Goal: Navigation & Orientation: Find specific page/section

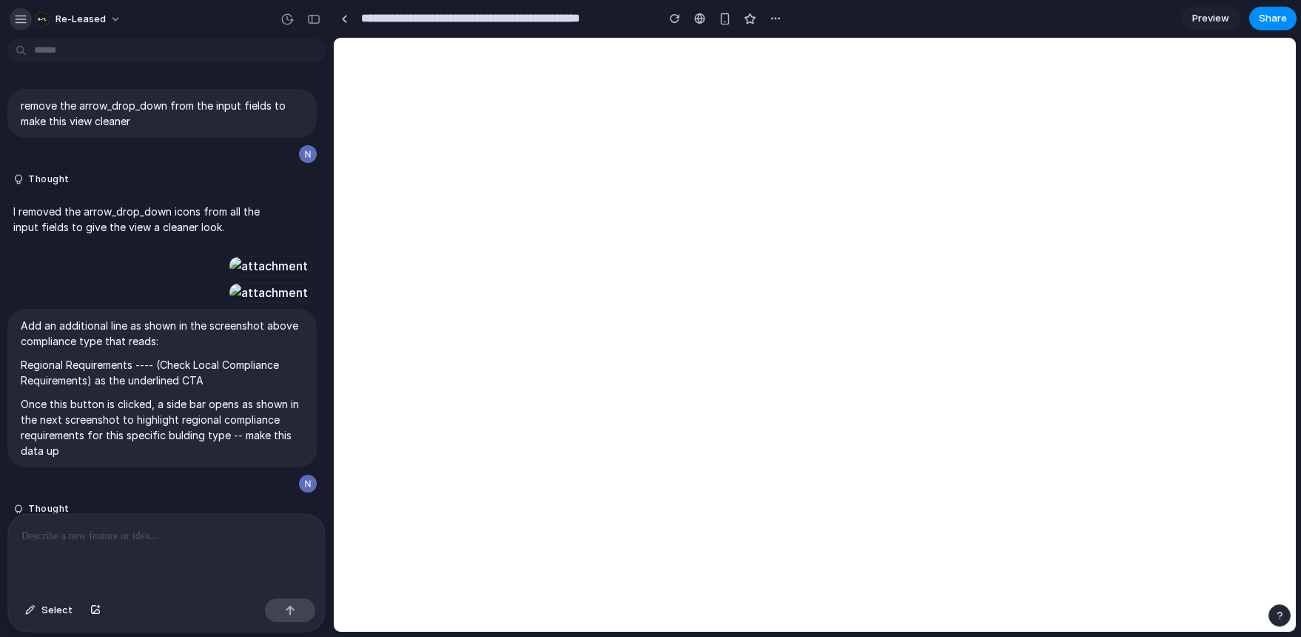
scroll to position [349, 0]
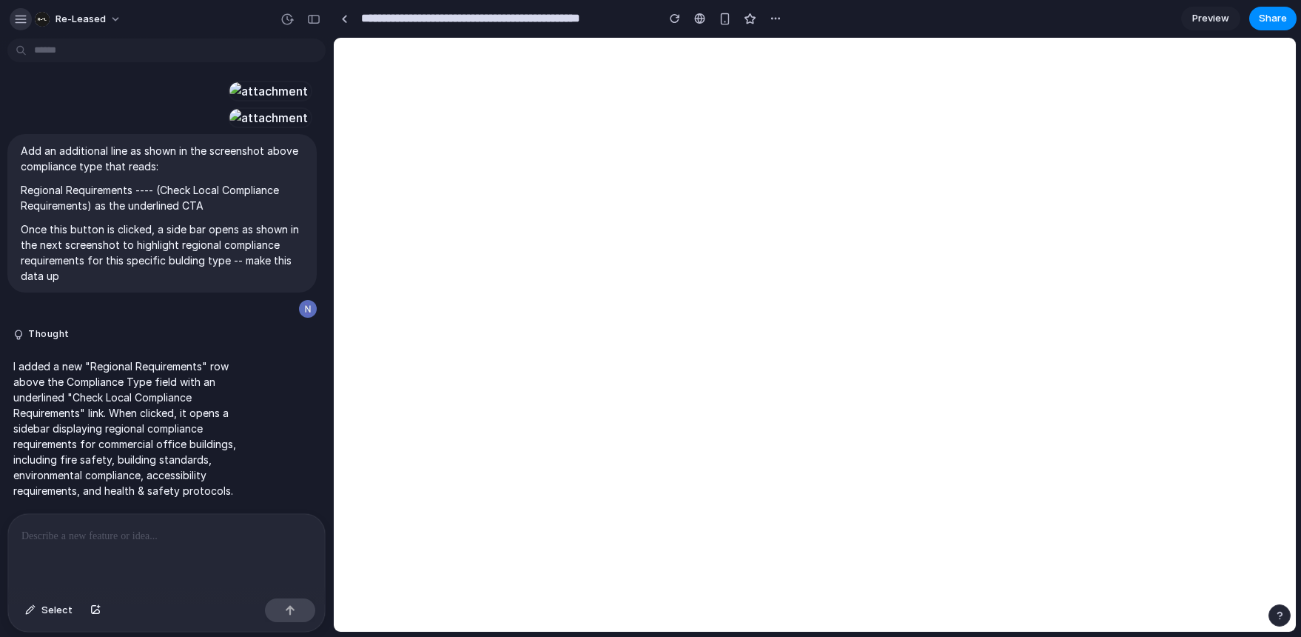
click at [19, 16] on div "button" at bounding box center [20, 19] width 13 height 13
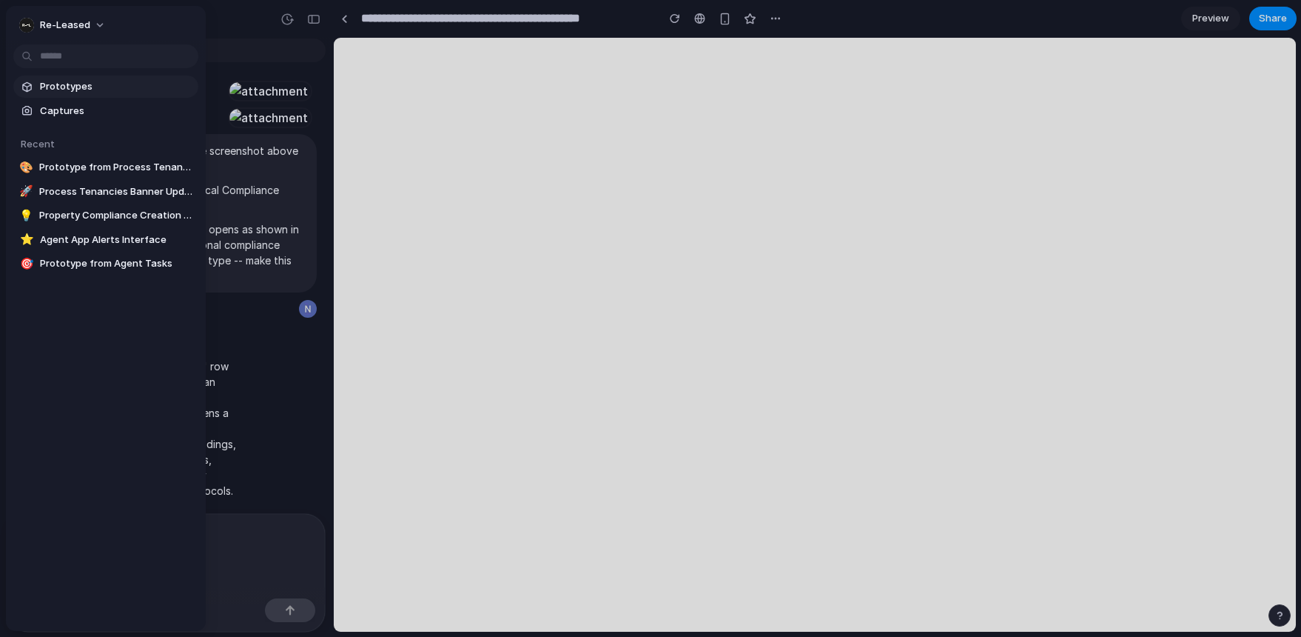
click at [80, 84] on span "Prototypes" at bounding box center [116, 86] width 152 height 15
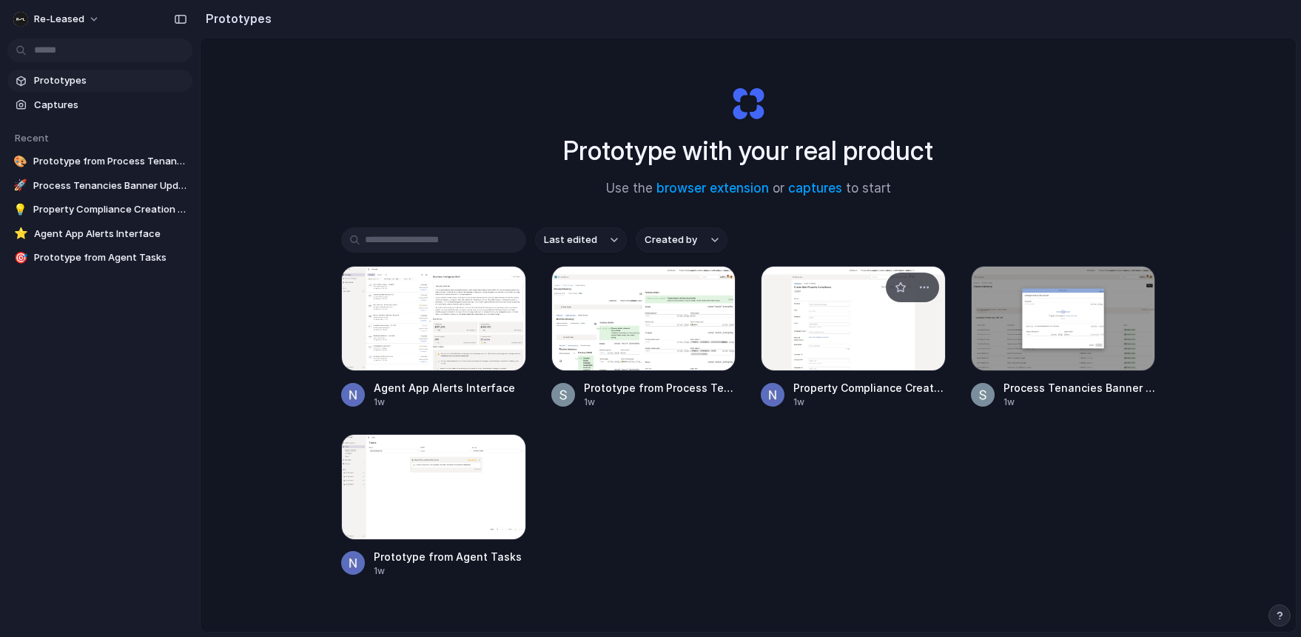
click at [812, 323] on div at bounding box center [853, 318] width 185 height 105
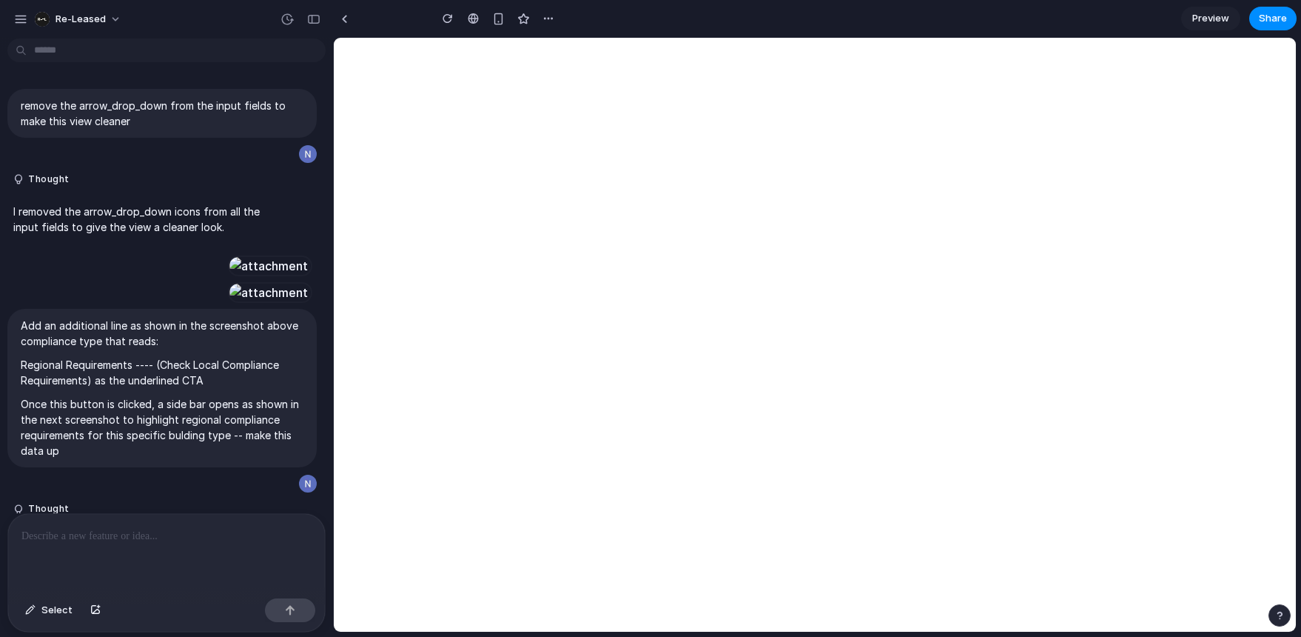
scroll to position [598, 0]
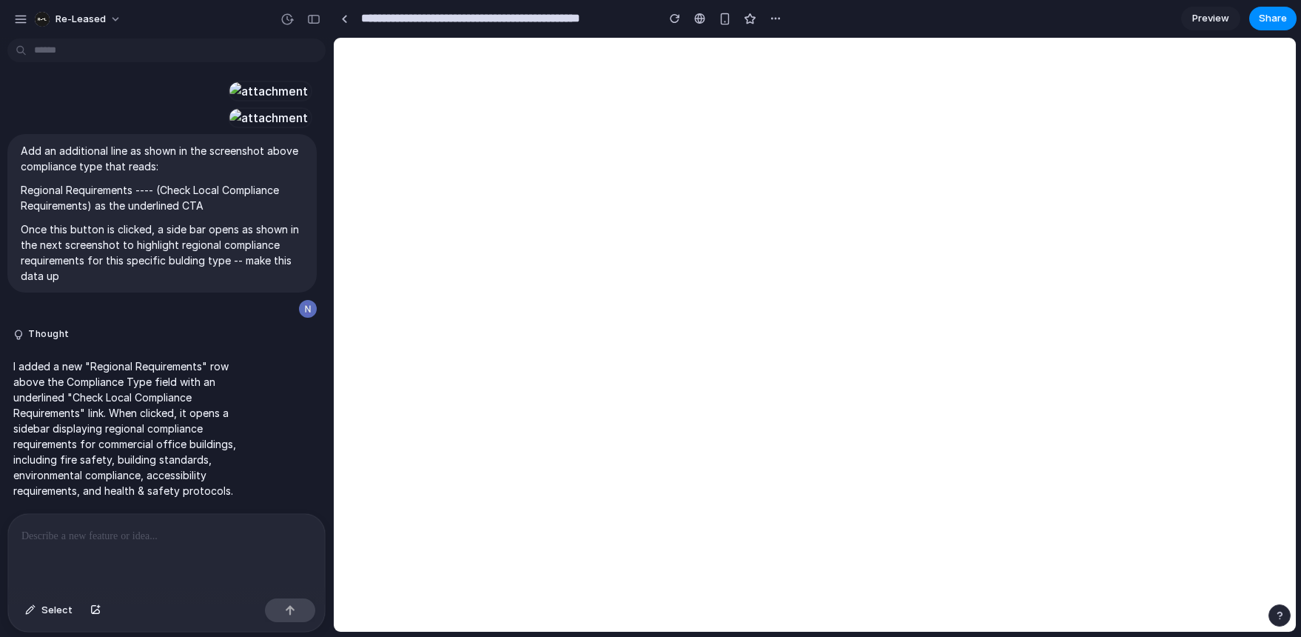
click at [1207, 11] on span "Preview" at bounding box center [1211, 18] width 37 height 15
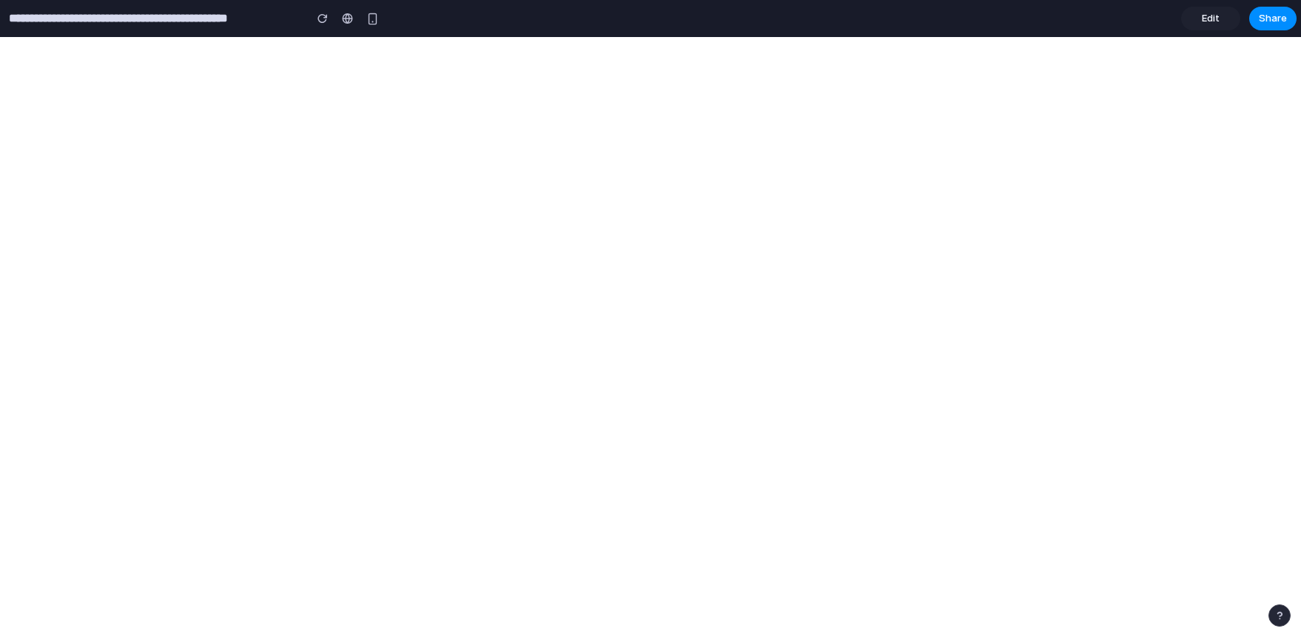
click at [1210, 13] on span "Edit" at bounding box center [1211, 18] width 18 height 15
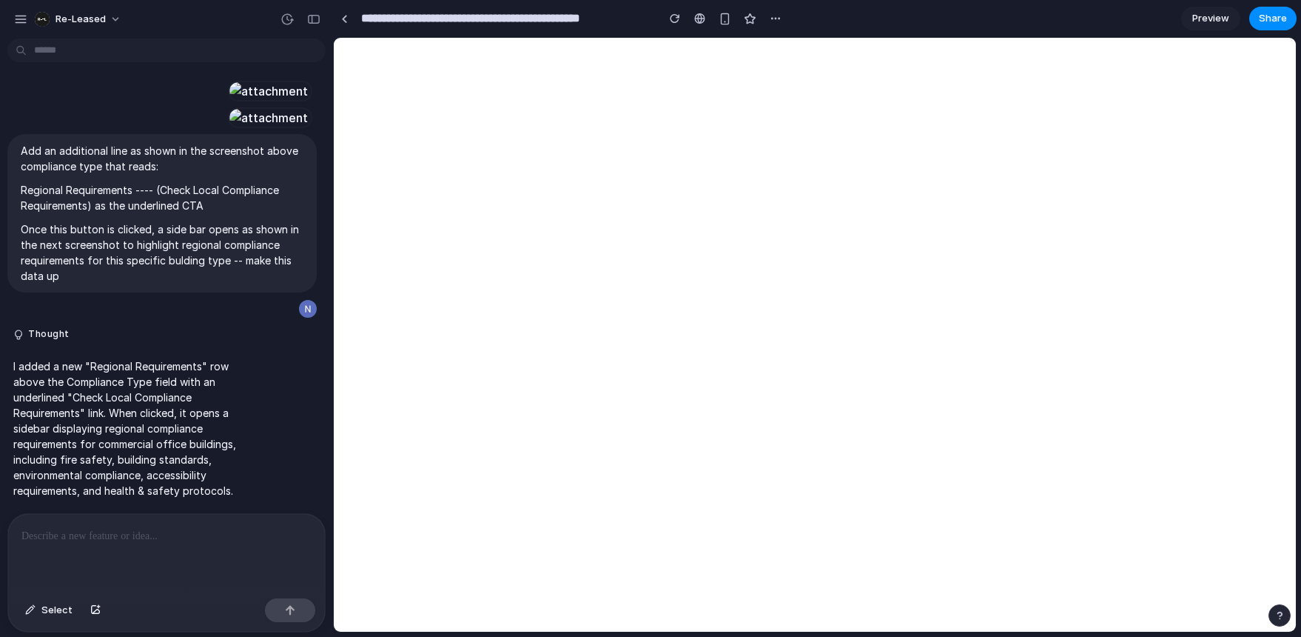
click at [82, 537] on p at bounding box center [166, 536] width 290 height 18
click at [153, 537] on p "**********" at bounding box center [166, 536] width 290 height 18
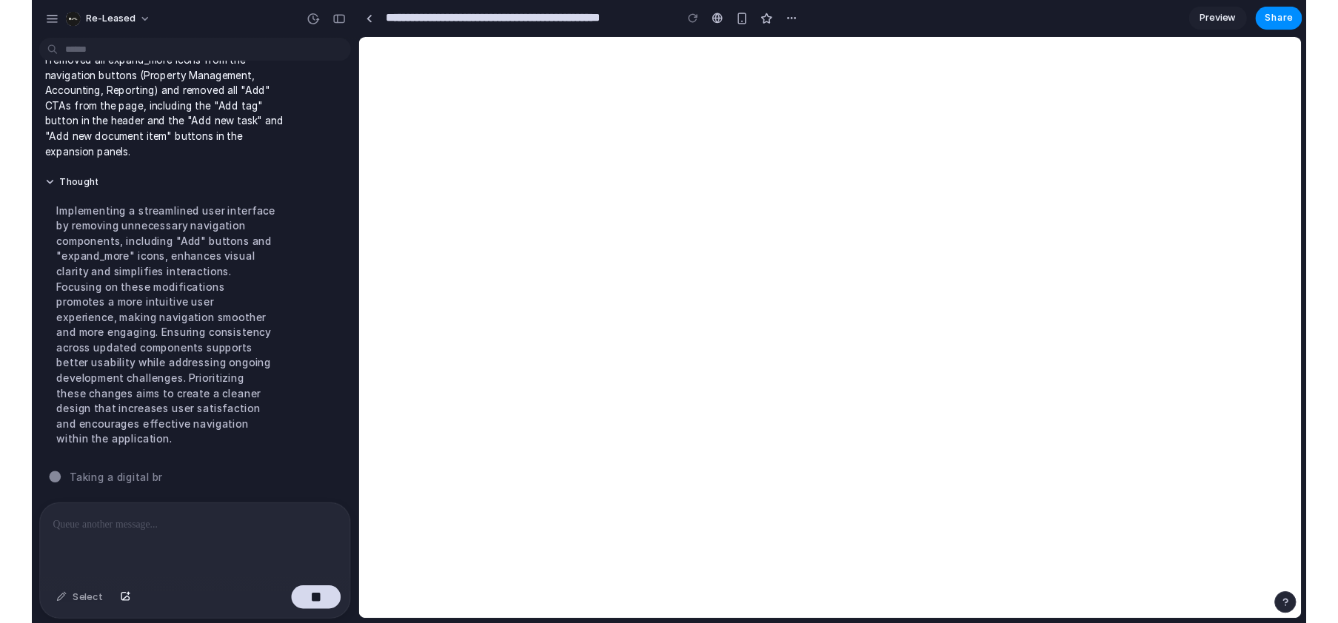
scroll to position [1116, 0]
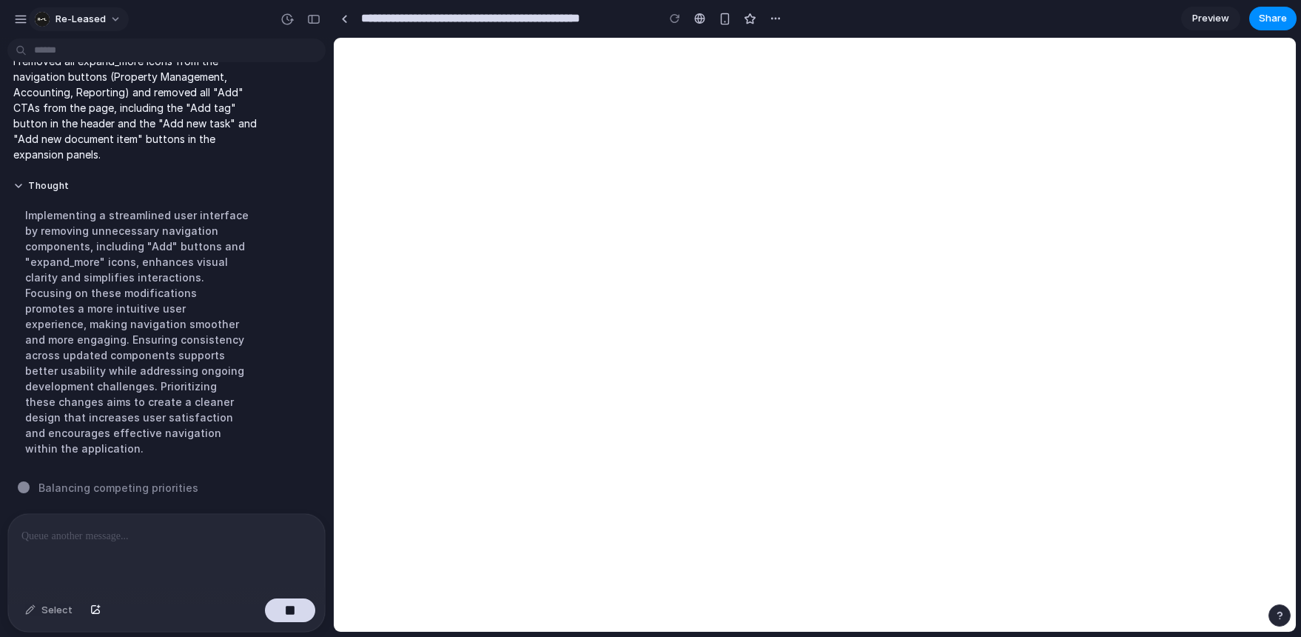
click at [114, 19] on button "Re-Leased" at bounding box center [79, 19] width 100 height 24
click at [326, 207] on div "Settings Invite members Change theme Sign out" at bounding box center [650, 318] width 1301 height 637
